Goal: Transaction & Acquisition: Purchase product/service

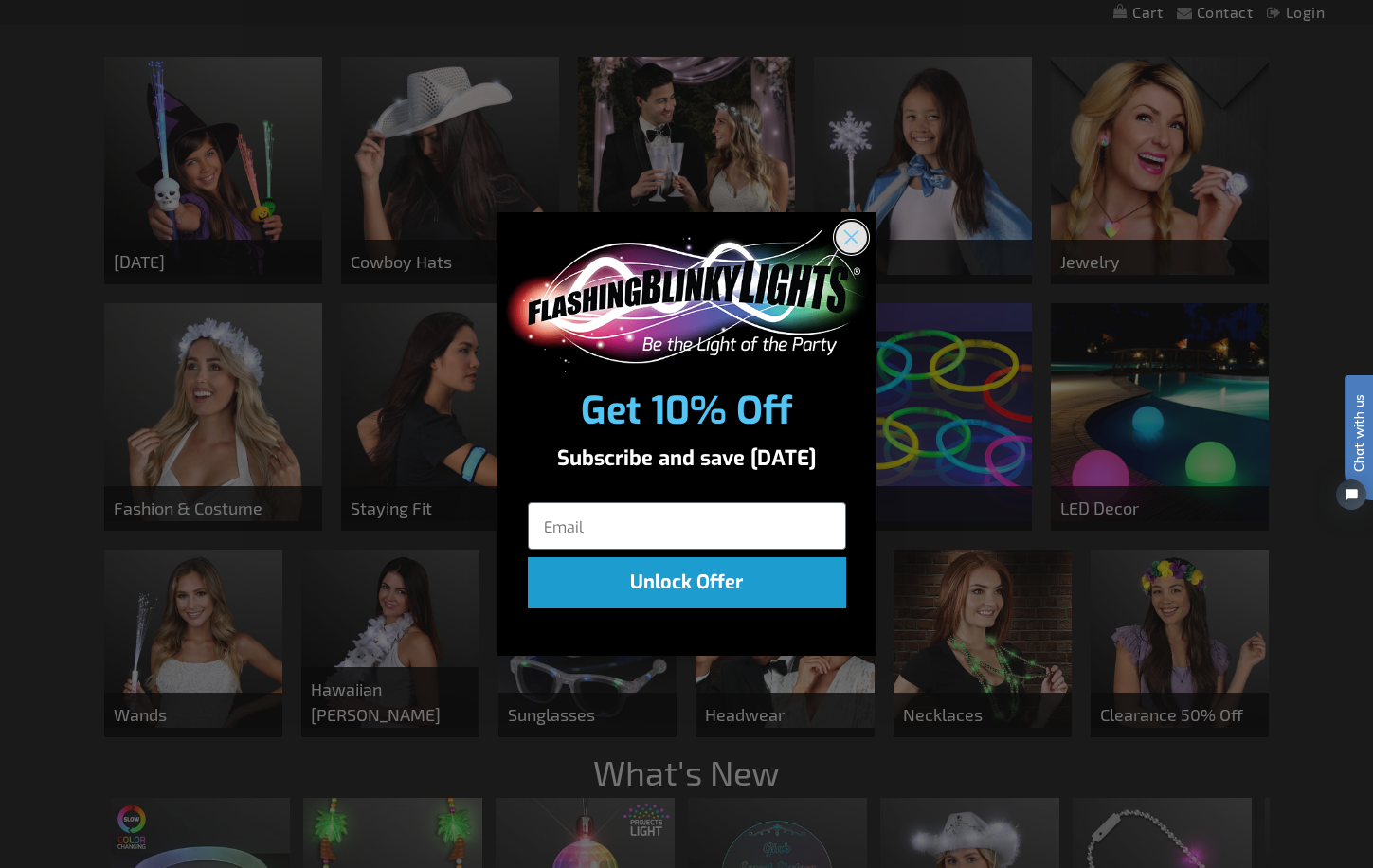
click at [847, 239] on icon "Close dialog" at bounding box center [850, 236] width 13 height 13
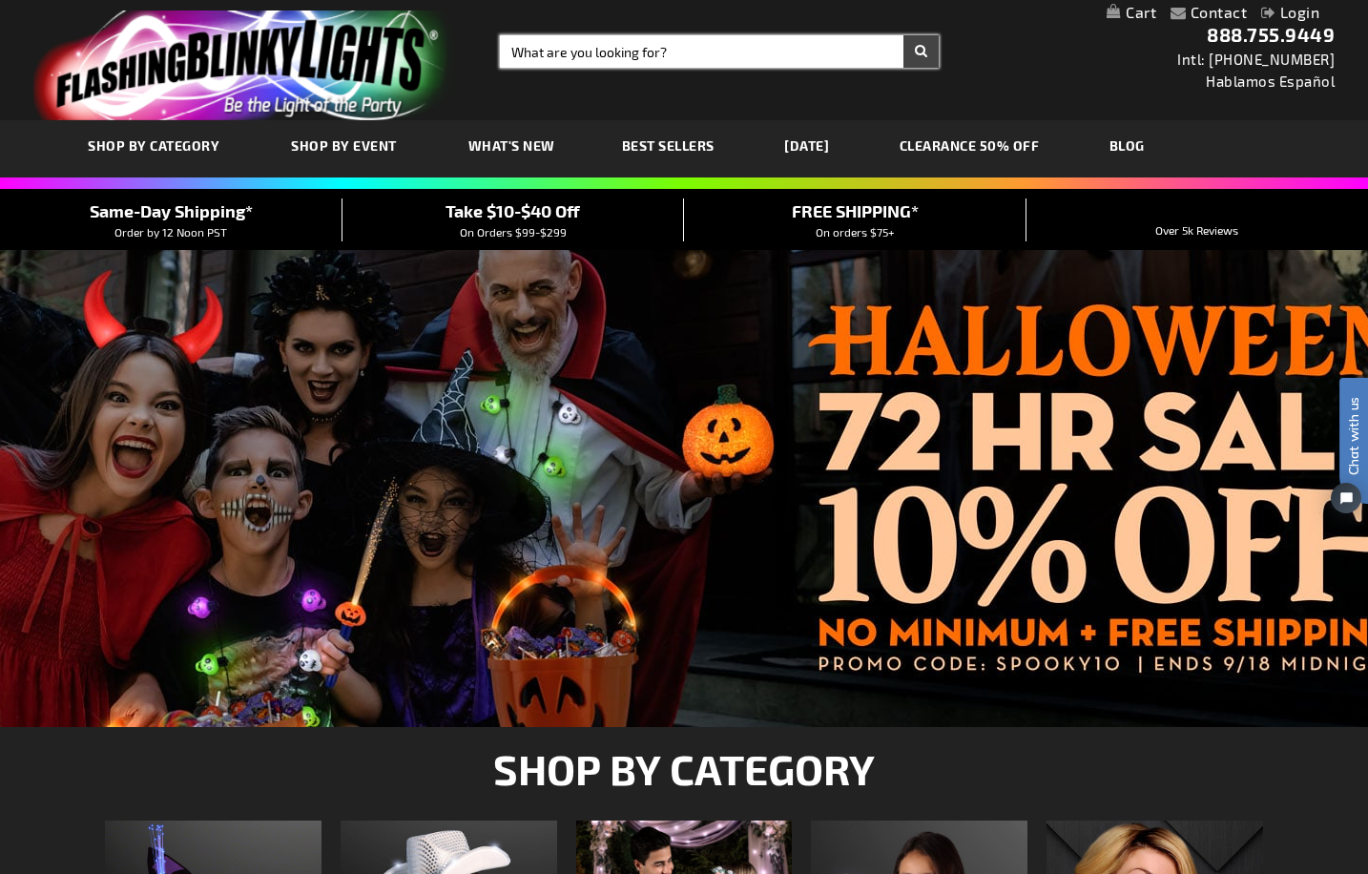
click at [642, 43] on input "Search" at bounding box center [719, 51] width 439 height 32
type input "tamboriene"
click at [903, 35] on button "Search" at bounding box center [920, 51] width 35 height 32
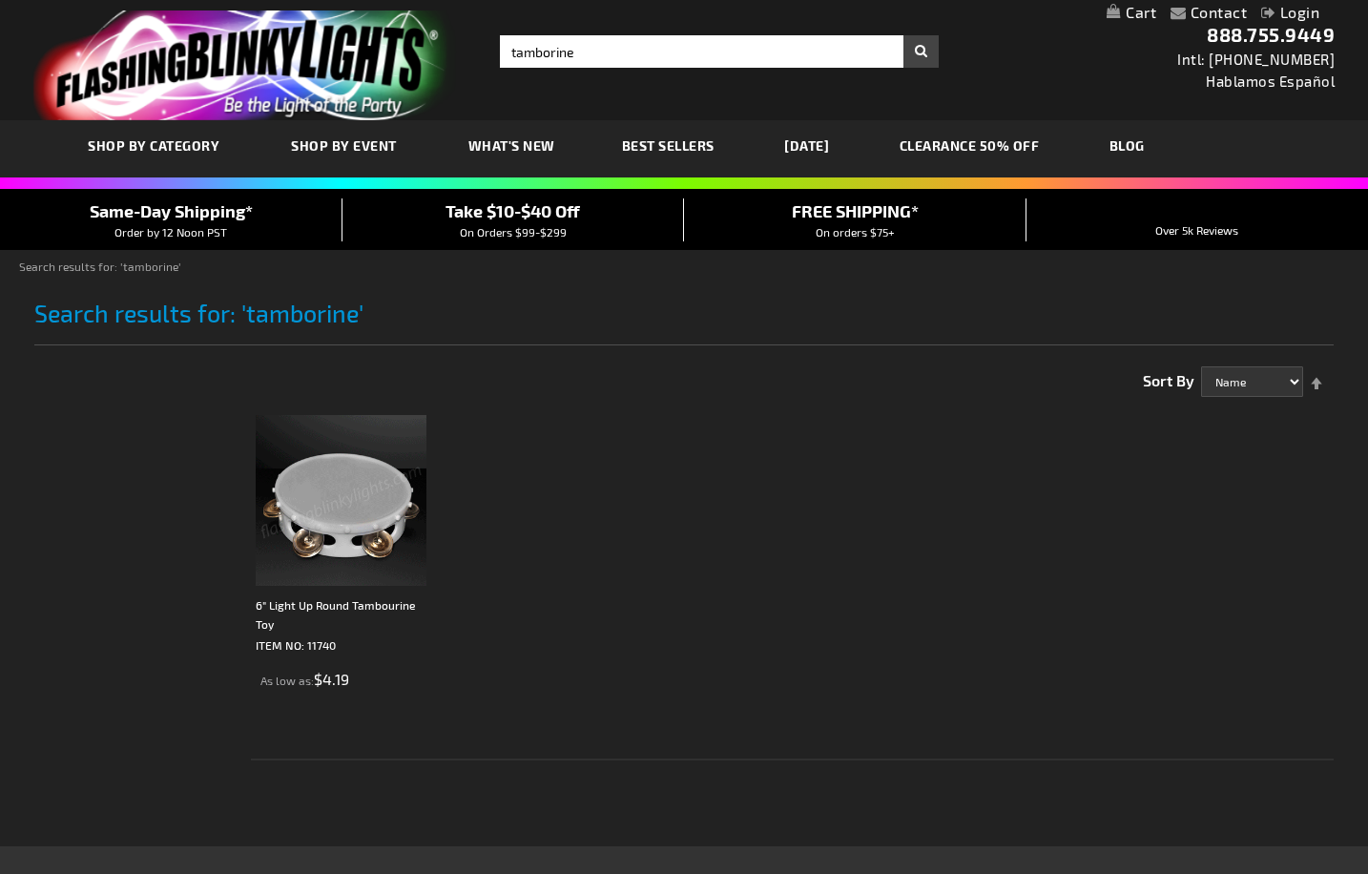
click at [282, 520] on img at bounding box center [341, 500] width 171 height 171
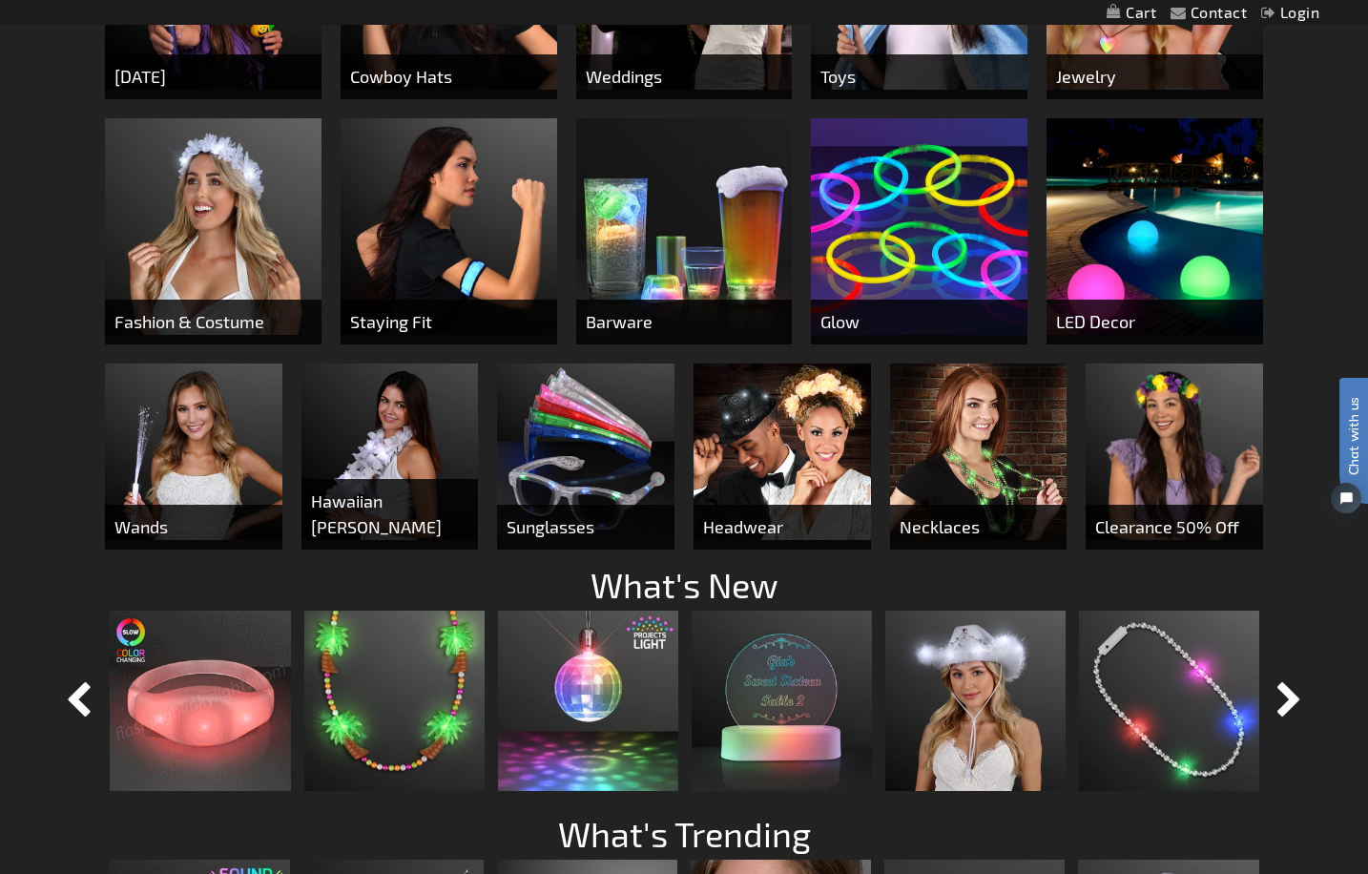
scroll to position [954, 0]
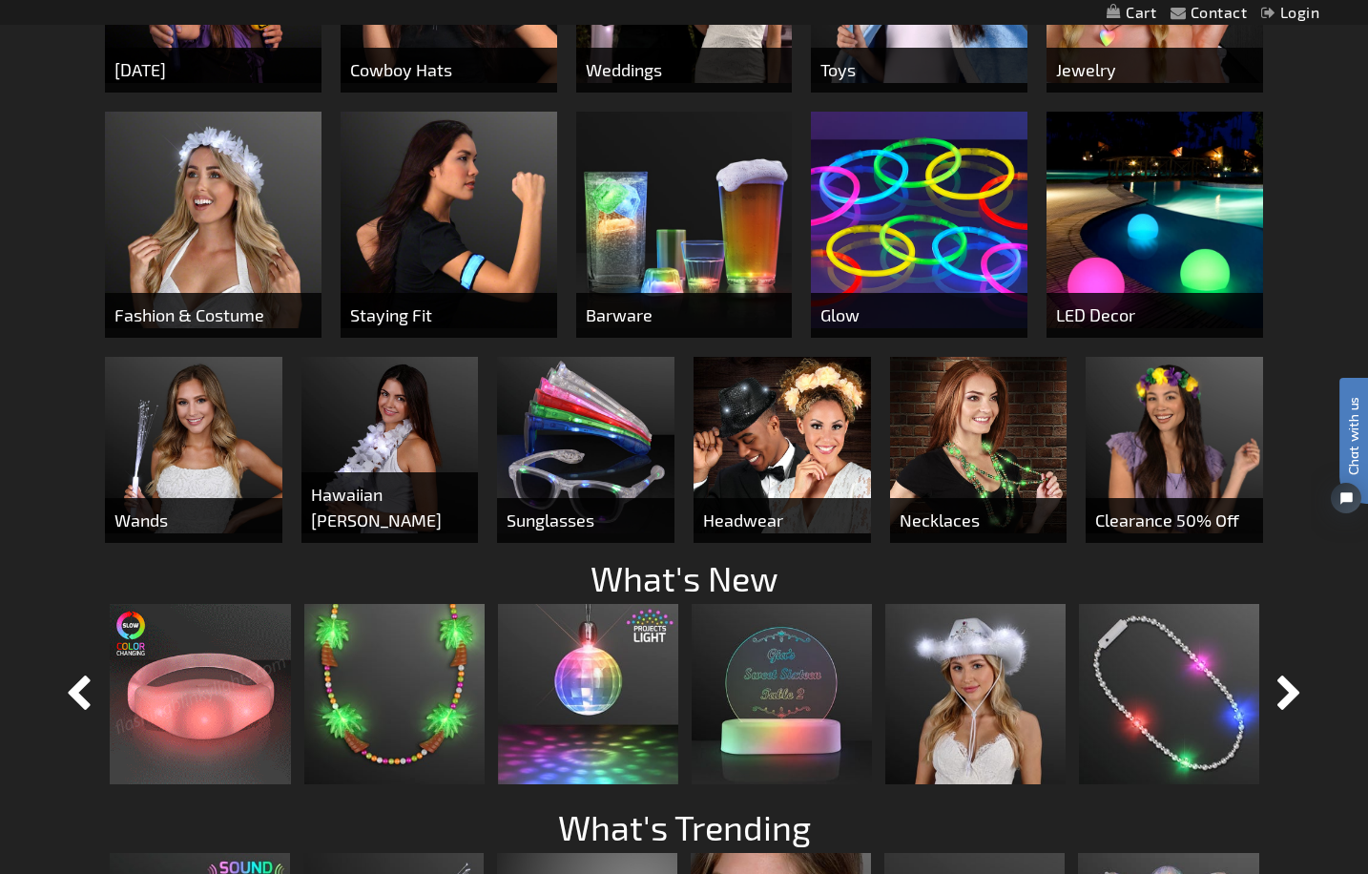
click at [189, 505] on span "Wands" at bounding box center [193, 520] width 177 height 45
click at [147, 485] on img at bounding box center [193, 445] width 177 height 177
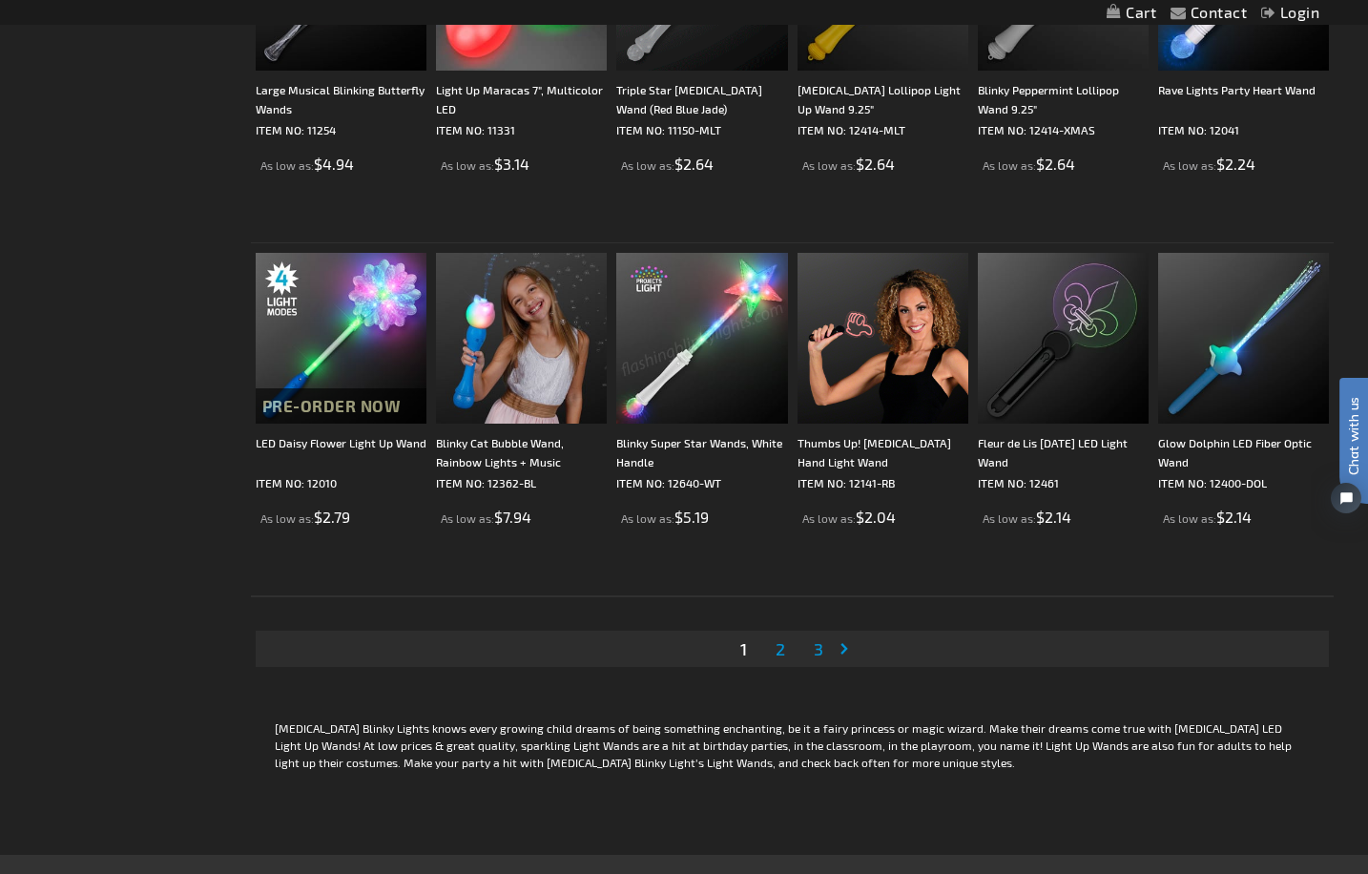
scroll to position [3434, 0]
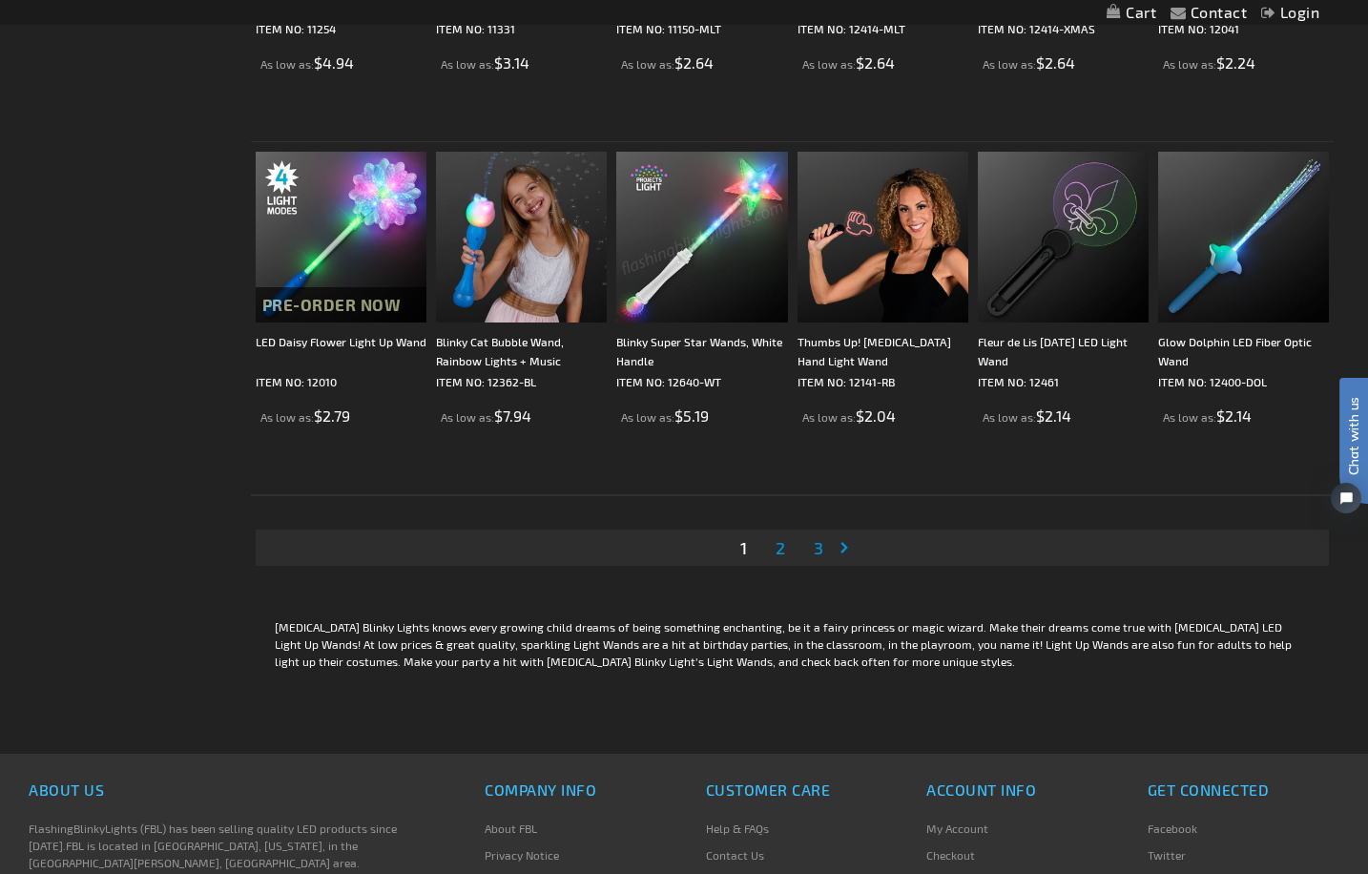
click at [775, 543] on span "2" at bounding box center [780, 547] width 10 height 21
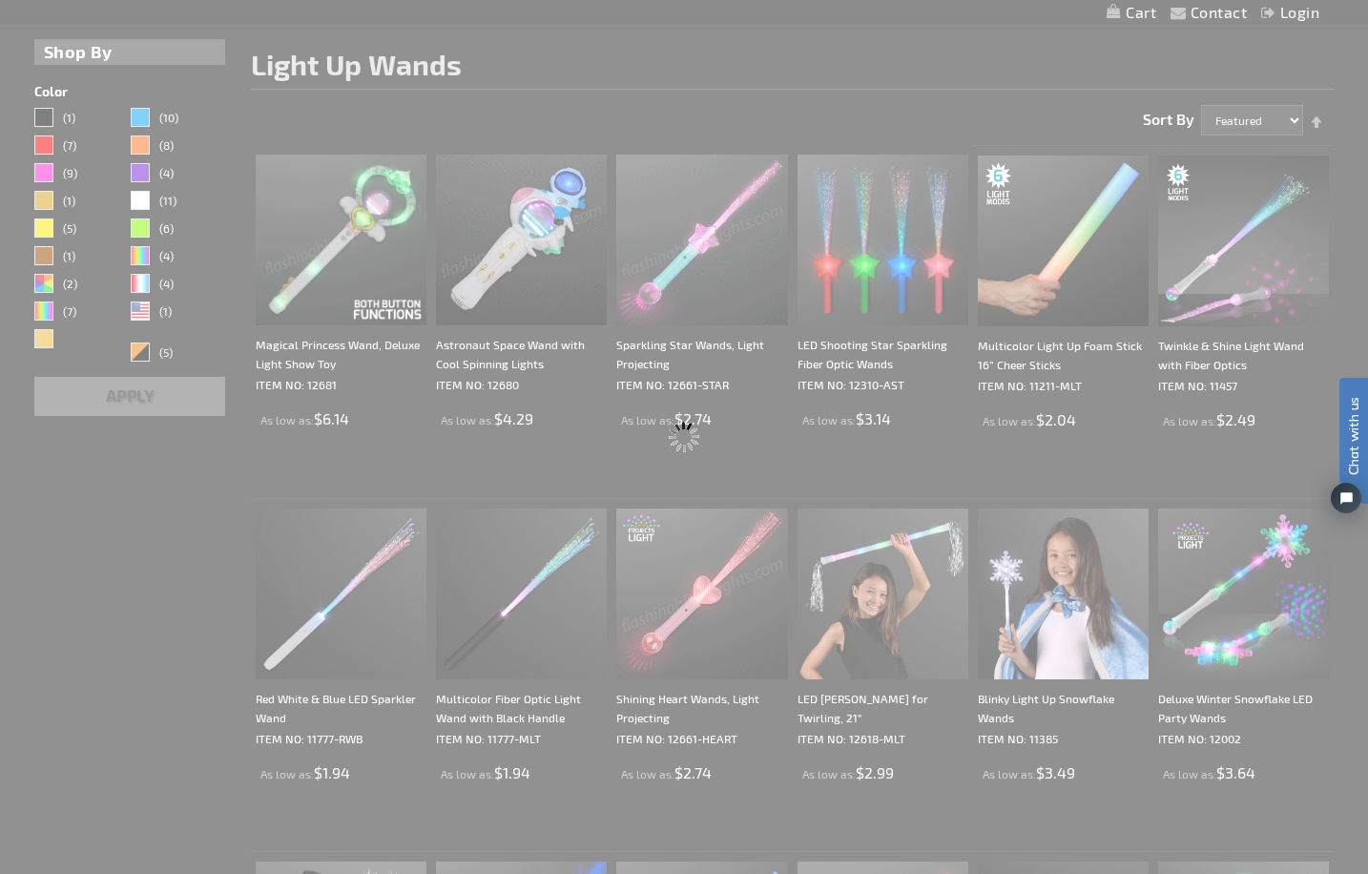
scroll to position [0, 0]
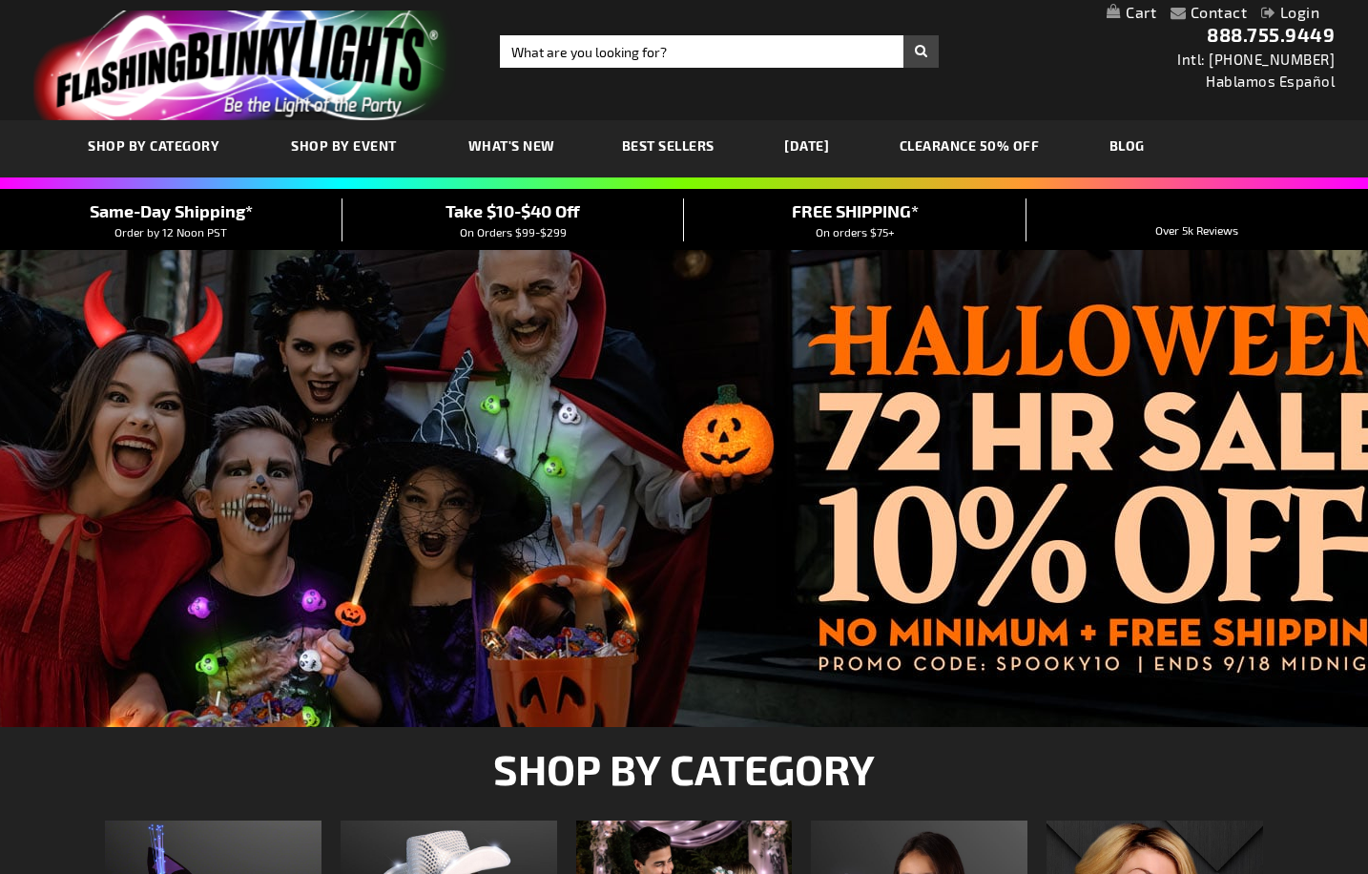
click at [567, 37] on input "Search" at bounding box center [719, 51] width 439 height 32
type input "tamborine"
click at [903, 35] on button "Search" at bounding box center [920, 51] width 35 height 32
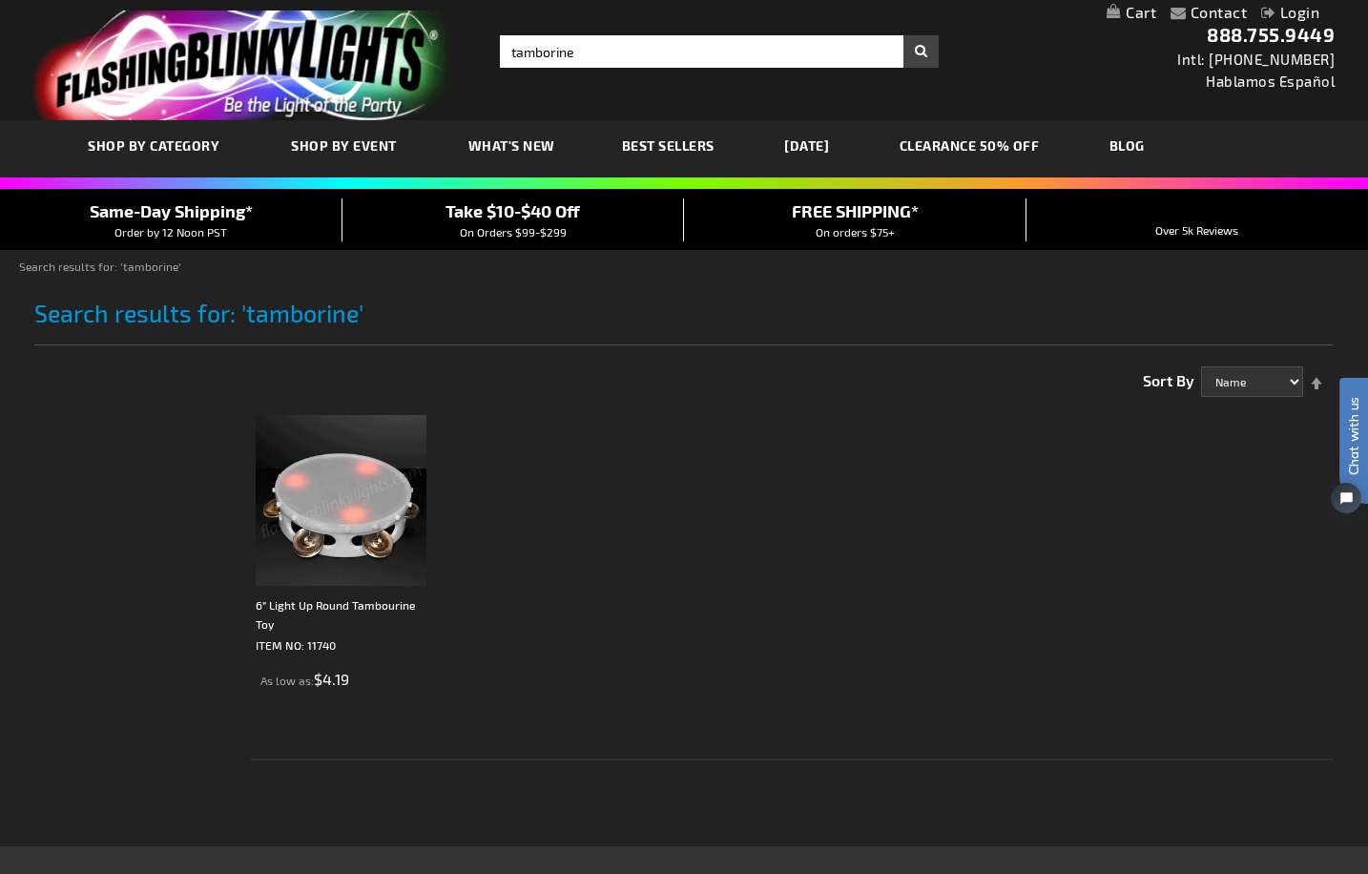
click at [1263, 595] on ol "6" Light Up Round Tambourine Toy ITEM NO: 11740 As low as $4.19" at bounding box center [792, 582] width 1083 height 355
